Goal: Transaction & Acquisition: Purchase product/service

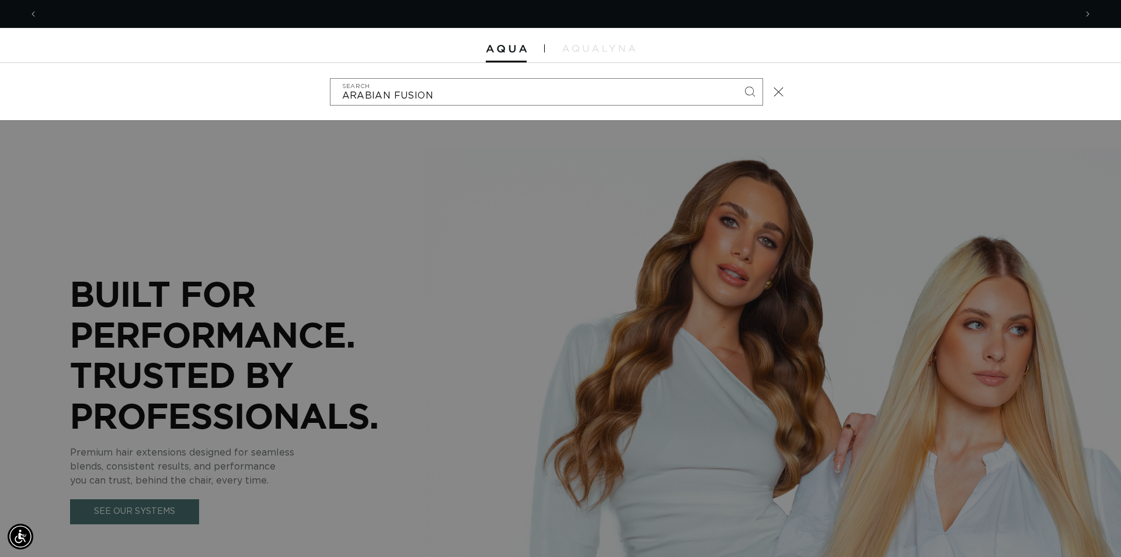
scroll to position [0, 1038]
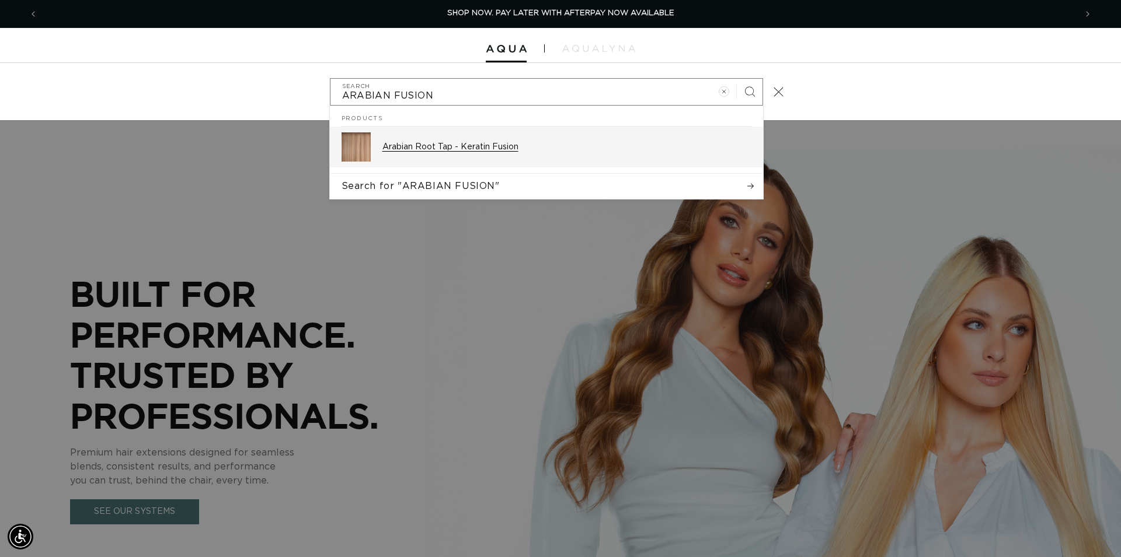
type input "ARABIAN FUSION"
click at [422, 146] on p "Arabian Root Tap - Keratin Fusion" at bounding box center [566, 147] width 369 height 11
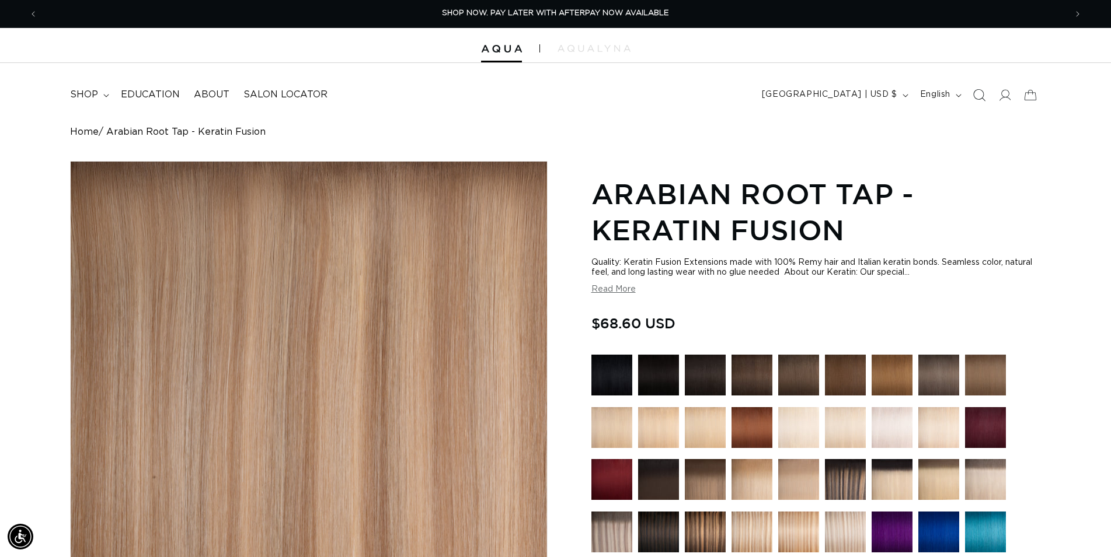
click at [979, 95] on icon "Search" at bounding box center [979, 95] width 12 height 12
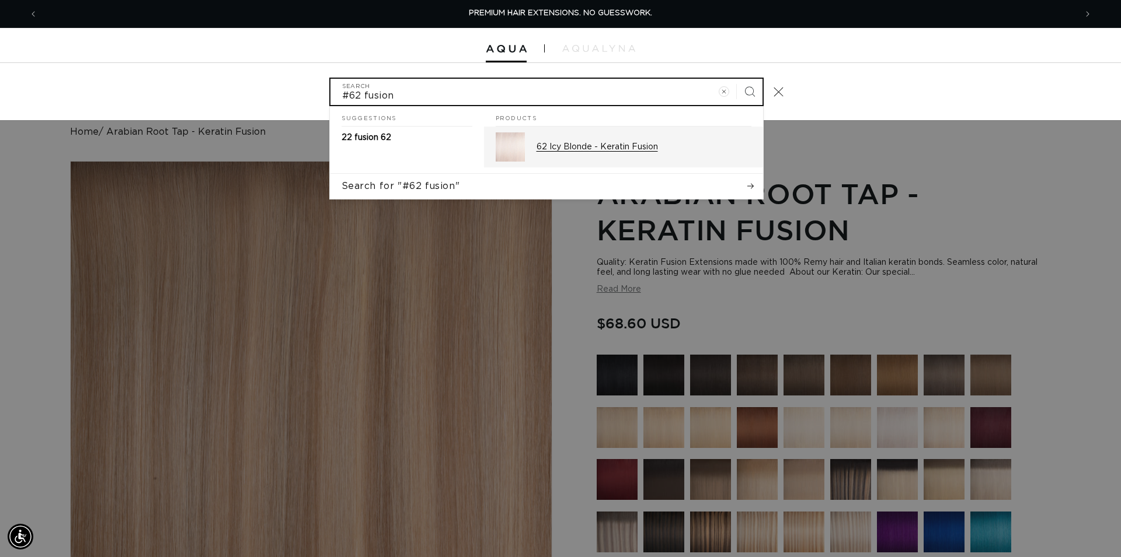
type input "#62 fusion"
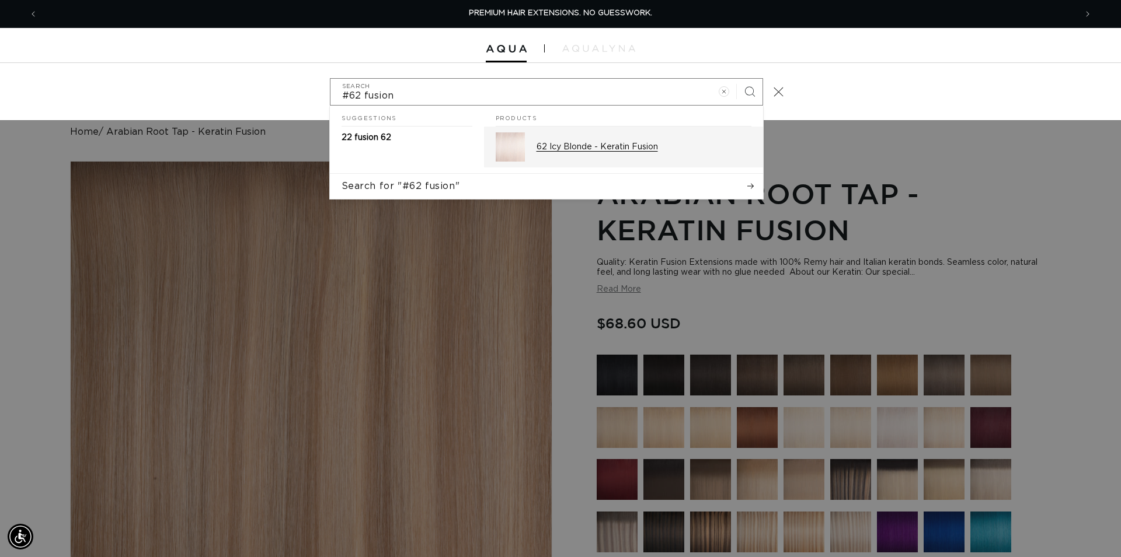
click at [665, 149] on p "62 Icy Blonde - Keratin Fusion" at bounding box center [643, 147] width 215 height 11
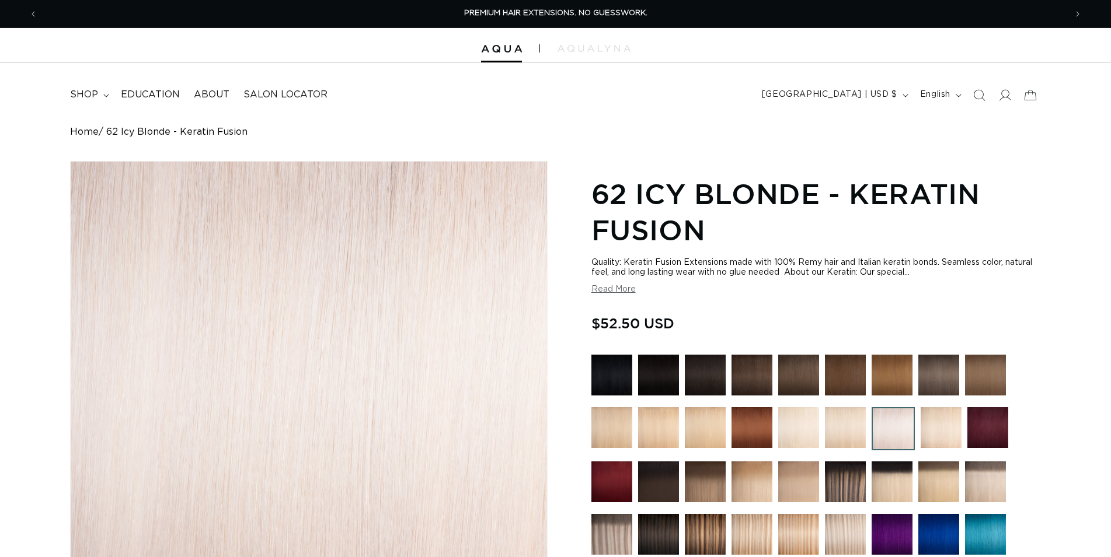
scroll to position [298, 0]
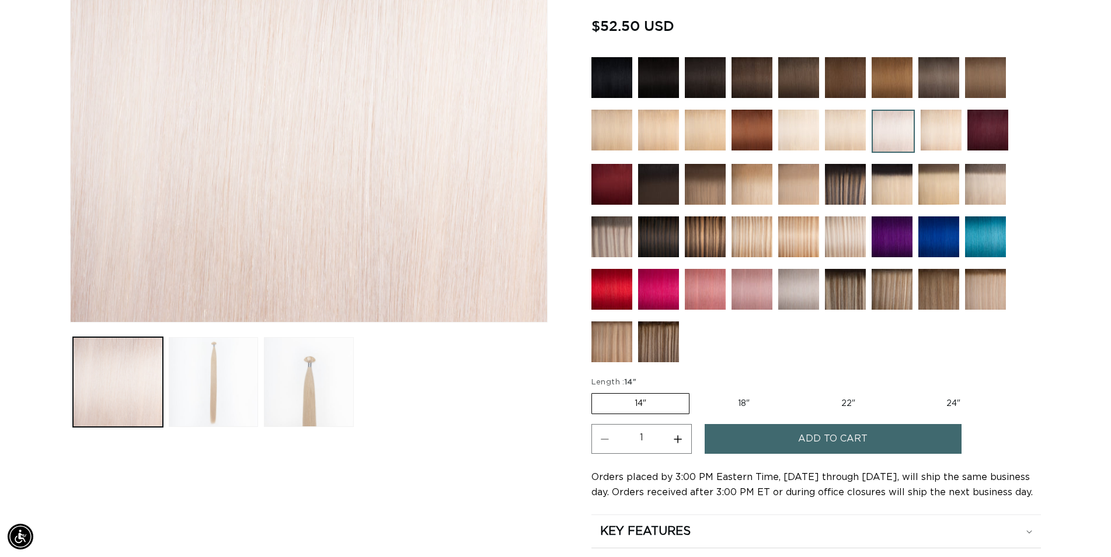
click at [851, 402] on label "22" Variant sold out or unavailable" at bounding box center [848, 404] width 99 height 20
click at [799, 392] on input "22" Variant sold out or unavailable" at bounding box center [798, 391] width 1 height 1
radio input "true"
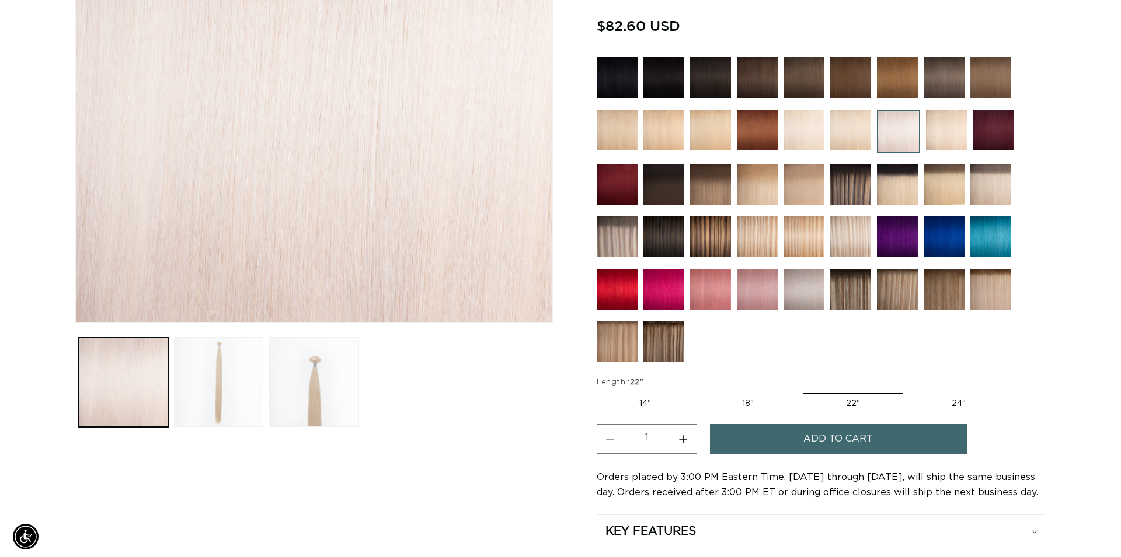
scroll to position [0, 1028]
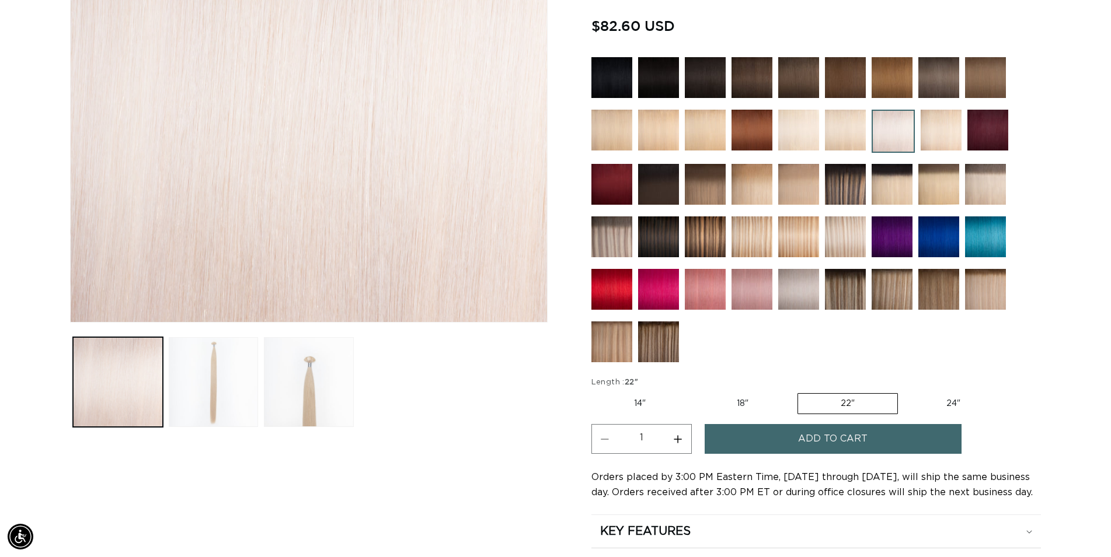
click at [685, 438] on button "Increase quantity for 62 Icy Blonde - Keratin Fusion" at bounding box center [678, 439] width 26 height 30
type input "3"
click at [769, 434] on button "Add to cart" at bounding box center [833, 439] width 257 height 30
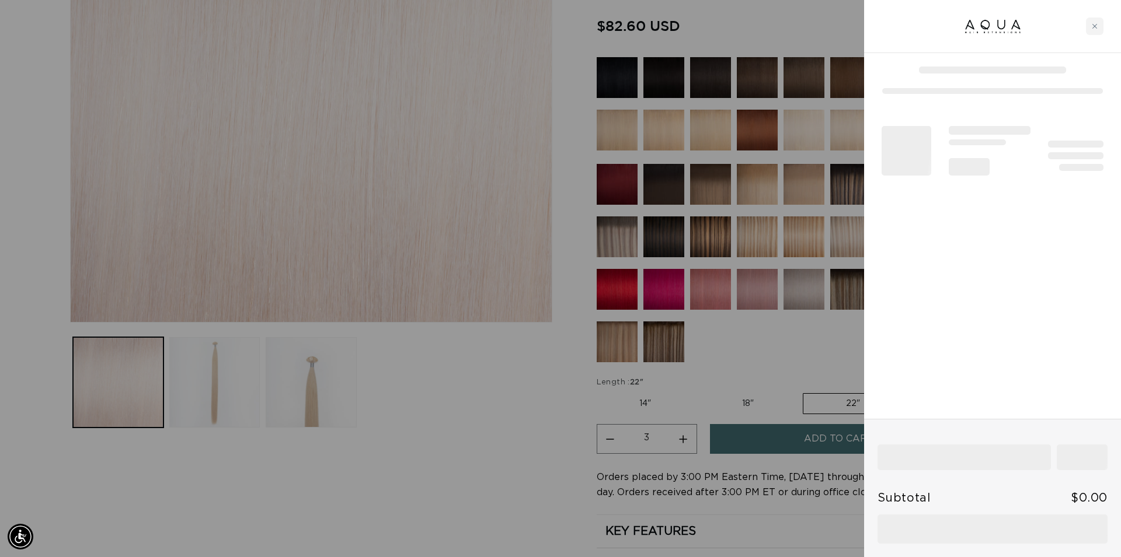
scroll to position [0, 2076]
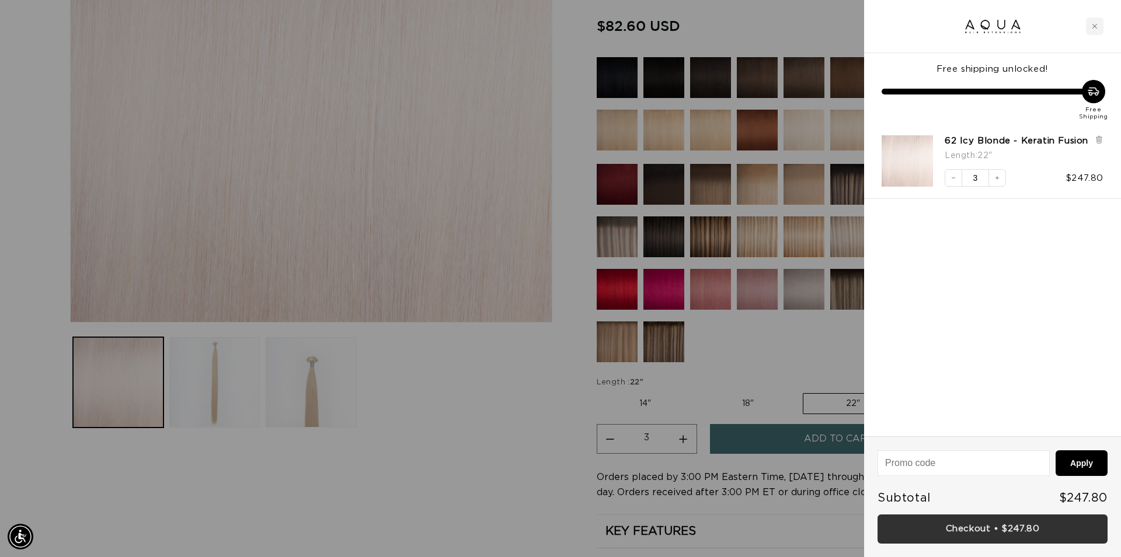
click at [993, 532] on link "Checkout • $247.80" at bounding box center [992, 530] width 230 height 30
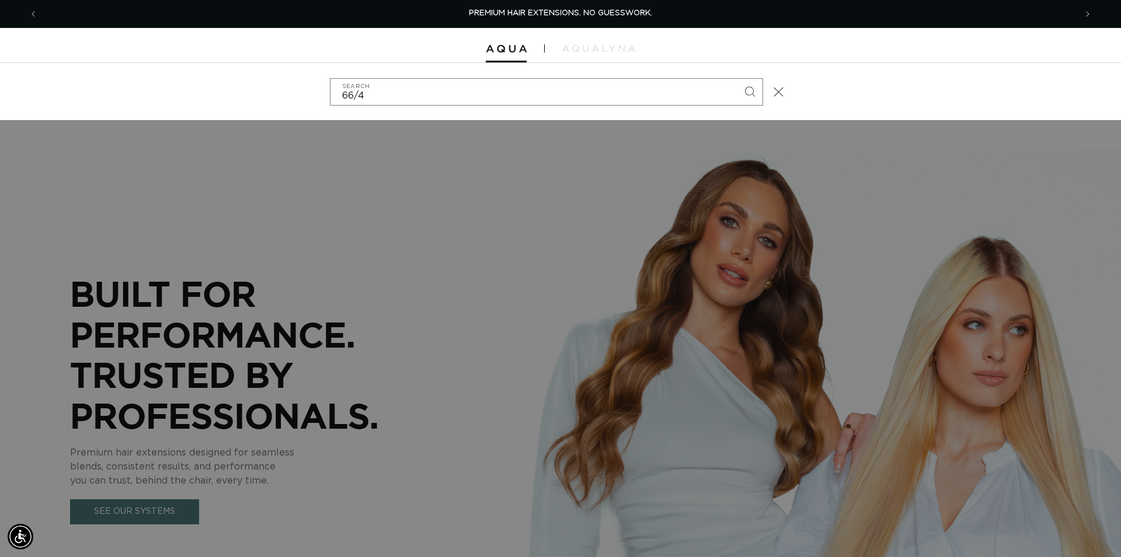
type input "66/46"
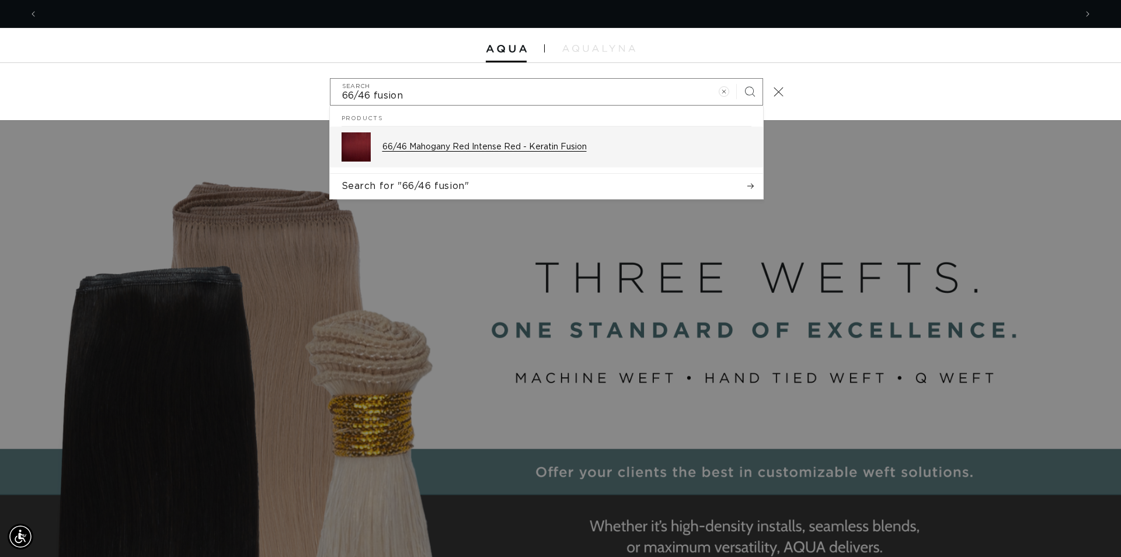
type input "66/46 fusion"
click at [581, 154] on div "66/46 Mahogany Red Intense Red - Keratin Fusion" at bounding box center [566, 147] width 369 height 29
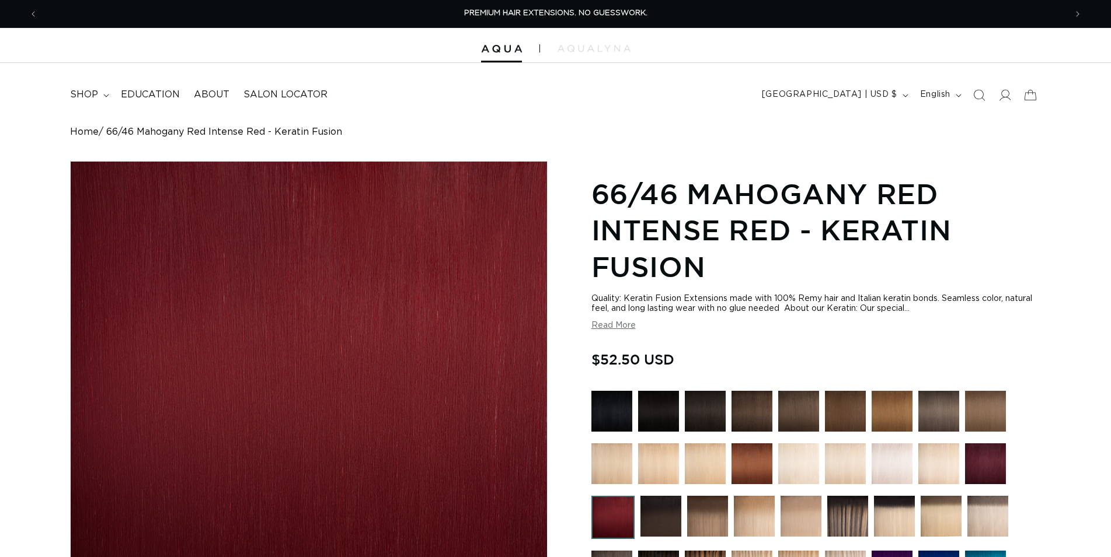
scroll to position [298, 0]
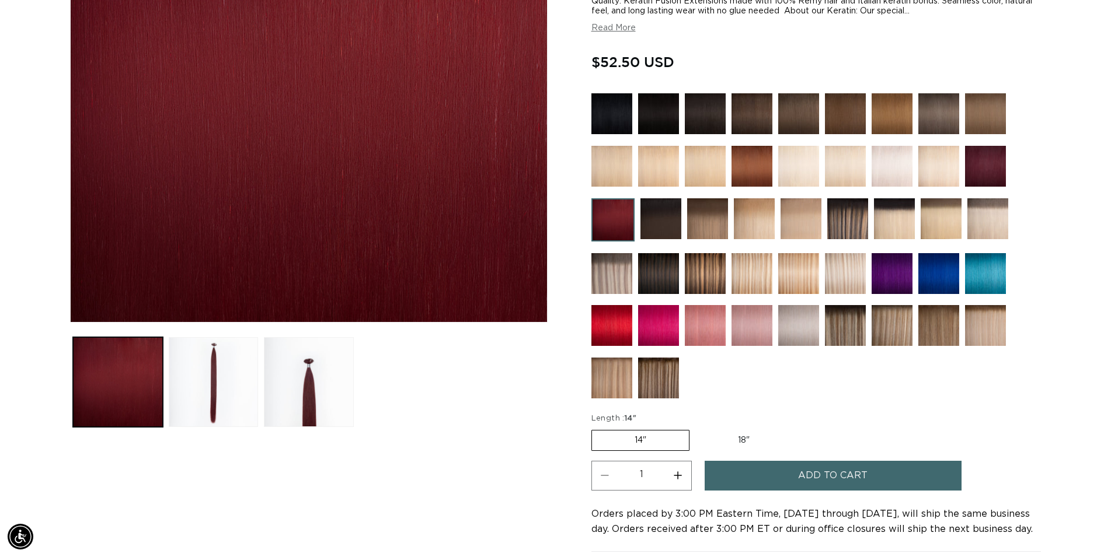
click at [747, 434] on label "18" Variant sold out or unavailable" at bounding box center [743, 441] width 97 height 20
click at [696, 428] on input "18" Variant sold out or unavailable" at bounding box center [695, 428] width 1 height 1
radio input "true"
click at [685, 470] on button "Increase quantity for 66/46 Mahogany Red Intense Red - Keratin Fusion" at bounding box center [678, 476] width 26 height 30
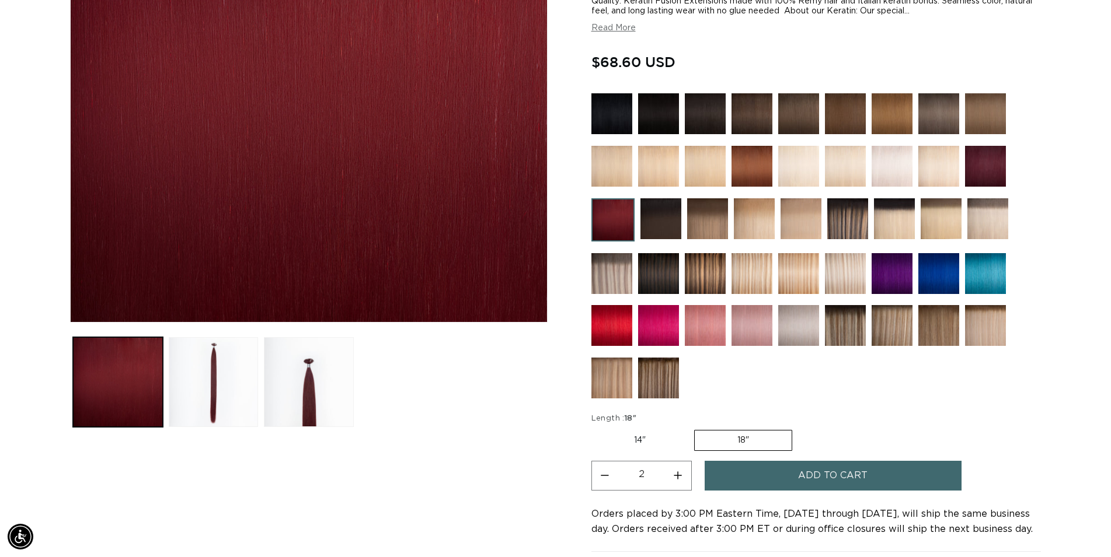
type input "3"
click at [778, 464] on button "Add to cart" at bounding box center [833, 476] width 257 height 30
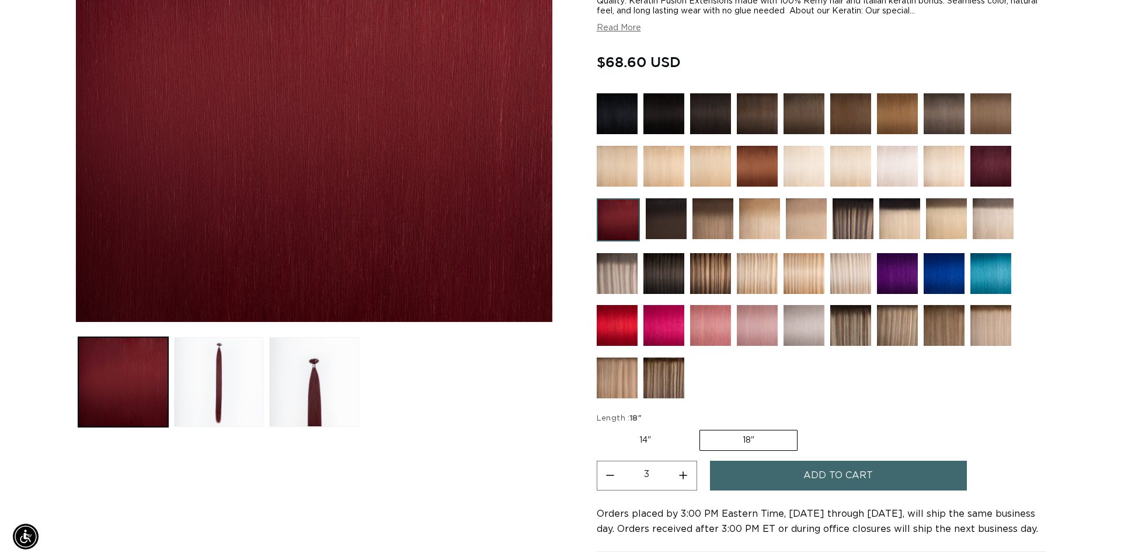
scroll to position [0, 1038]
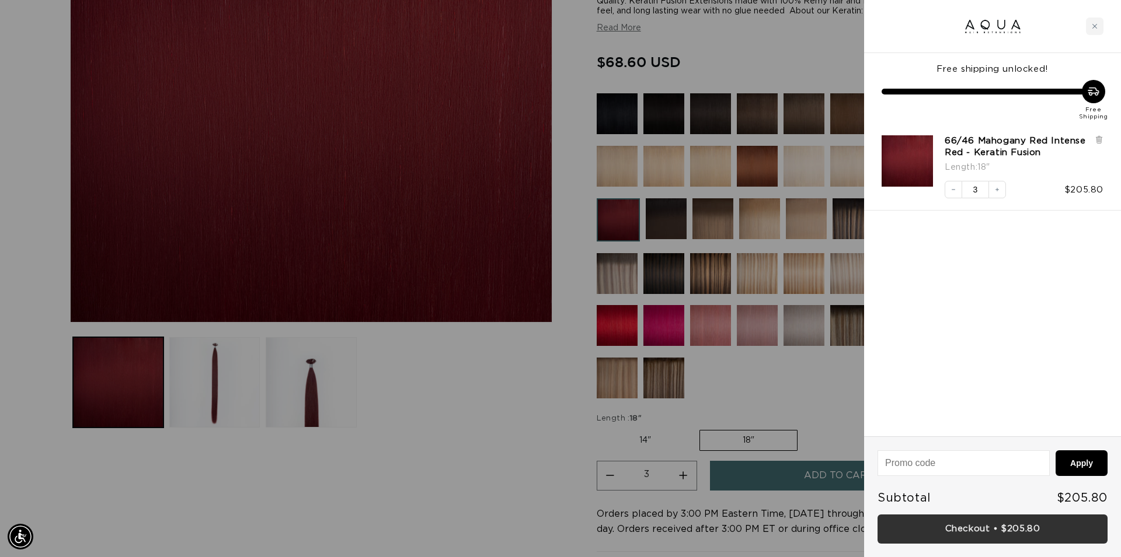
click at [987, 528] on link "Checkout • $205.80" at bounding box center [992, 530] width 230 height 30
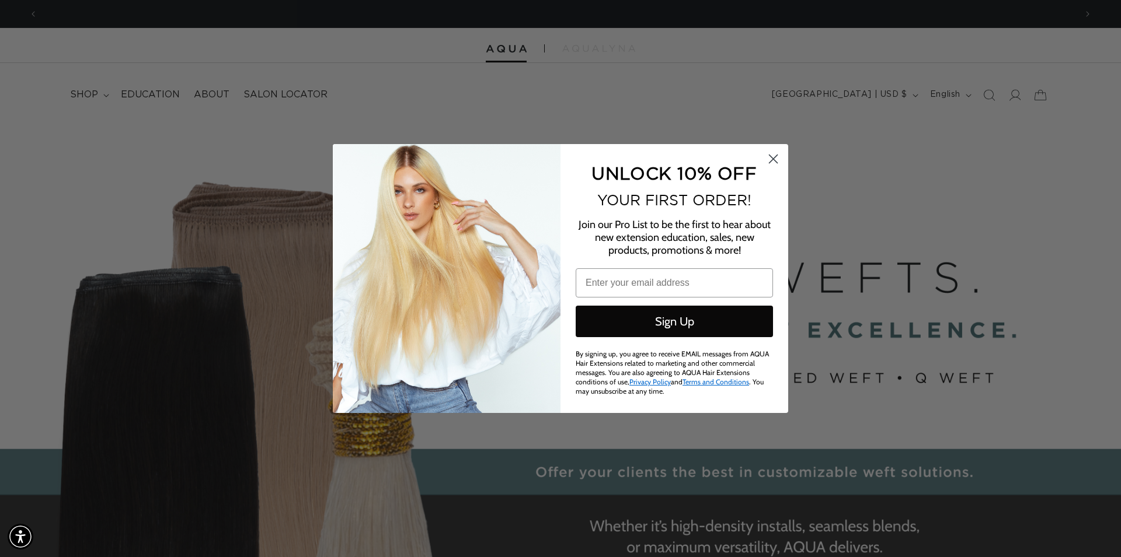
drag, startPoint x: 775, startPoint y: 162, endPoint x: 978, endPoint y: 124, distance: 206.6
click at [777, 158] on circle "Close dialog" at bounding box center [773, 158] width 19 height 19
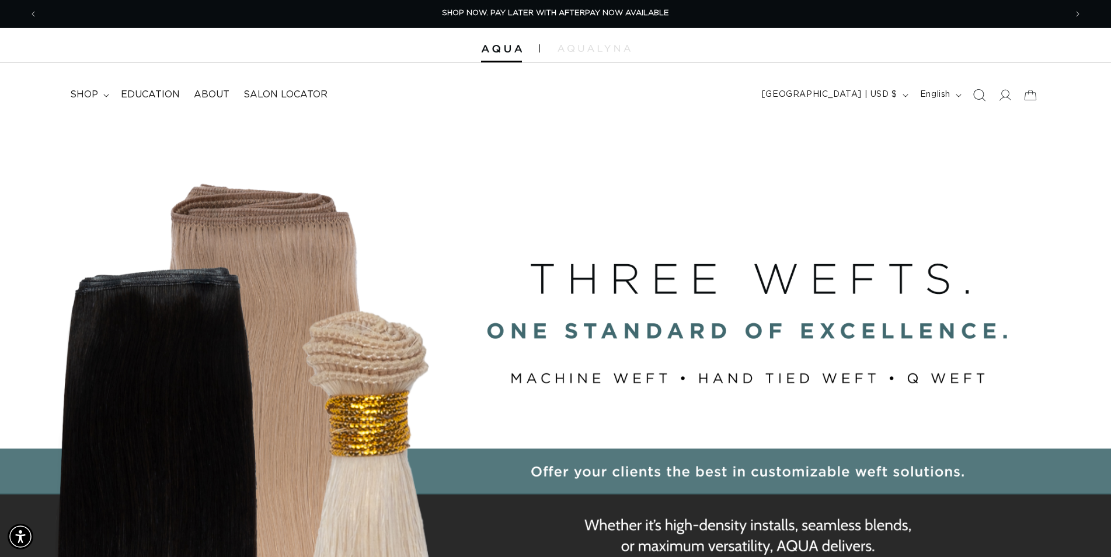
click at [988, 92] on span "Search" at bounding box center [979, 95] width 26 height 26
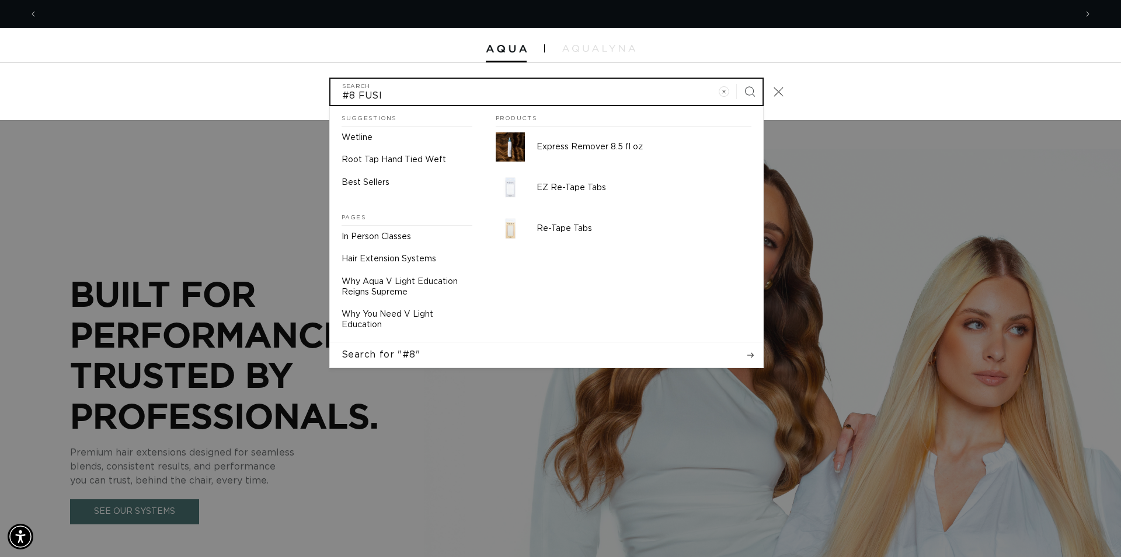
scroll to position [0, 2076]
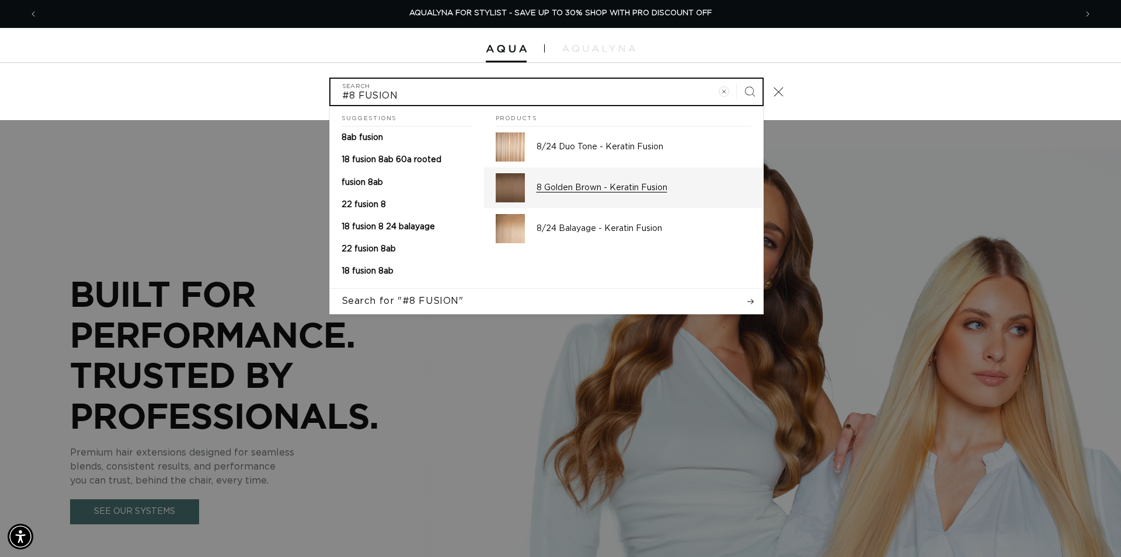
type input "#8 FUSION"
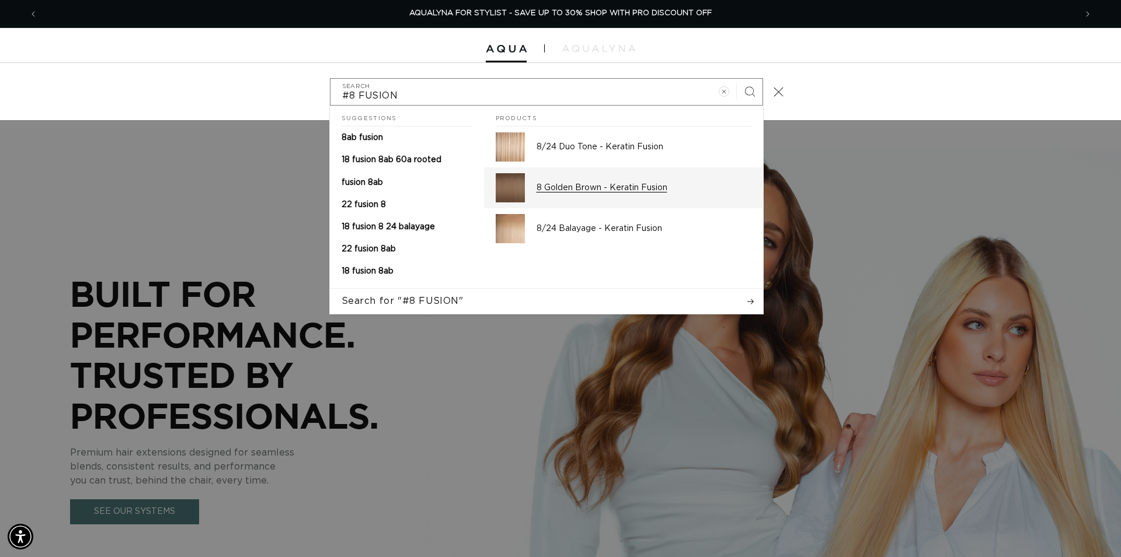
click at [571, 188] on p "8 Golden Brown - Keratin Fusion" at bounding box center [643, 188] width 215 height 11
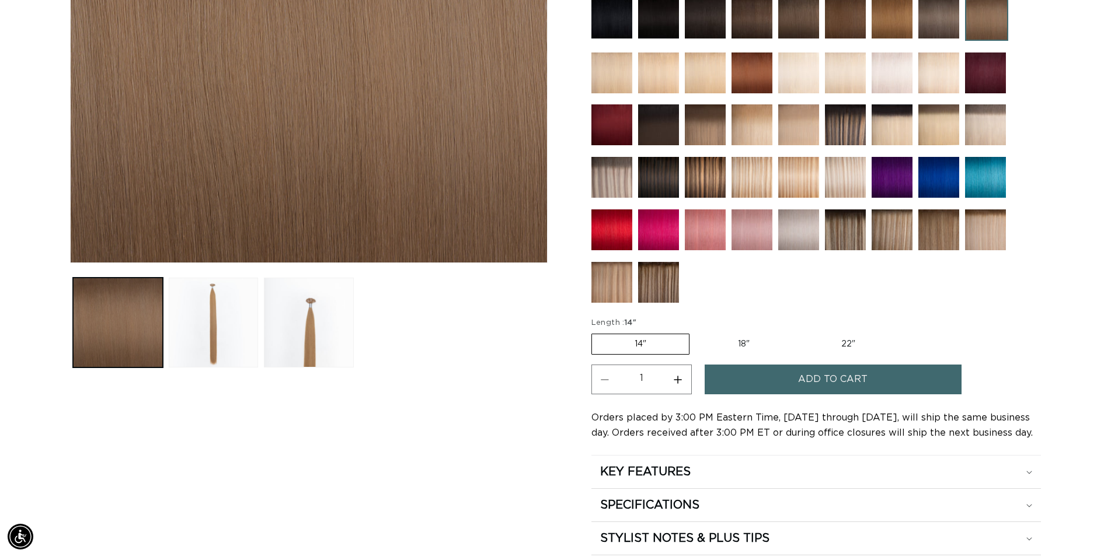
click at [825, 375] on span "Add to cart" at bounding box center [832, 380] width 69 height 30
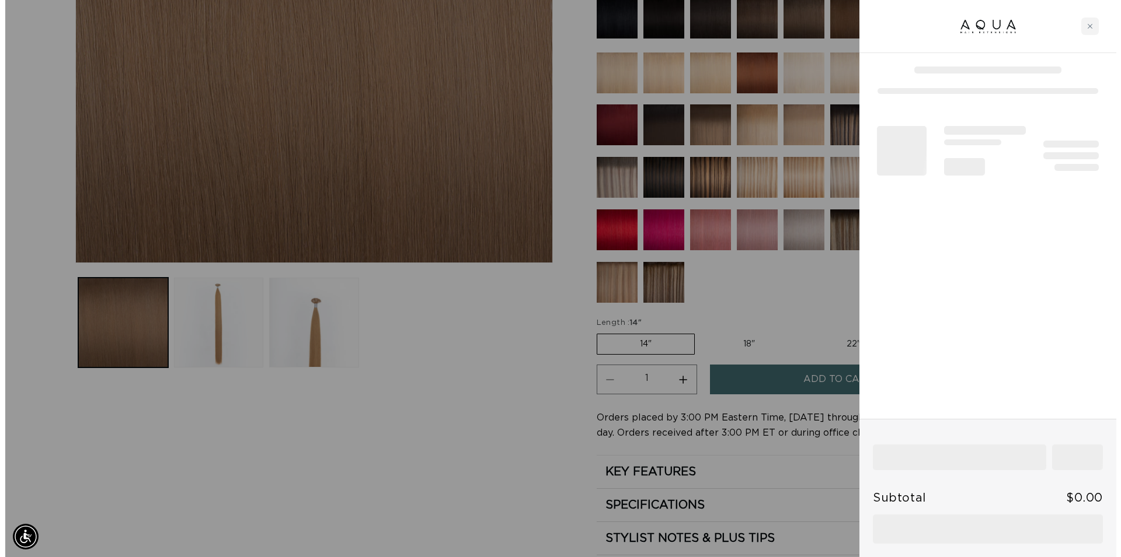
scroll to position [0, 1038]
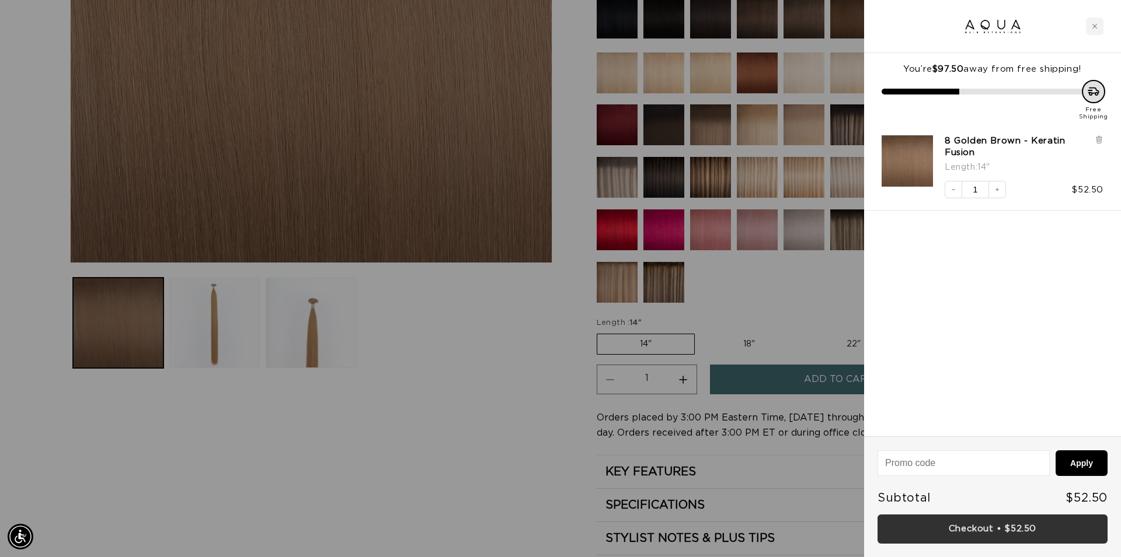
click at [994, 525] on link "Checkout • $52.50" at bounding box center [992, 530] width 230 height 30
